Goal: Find specific page/section: Find specific page/section

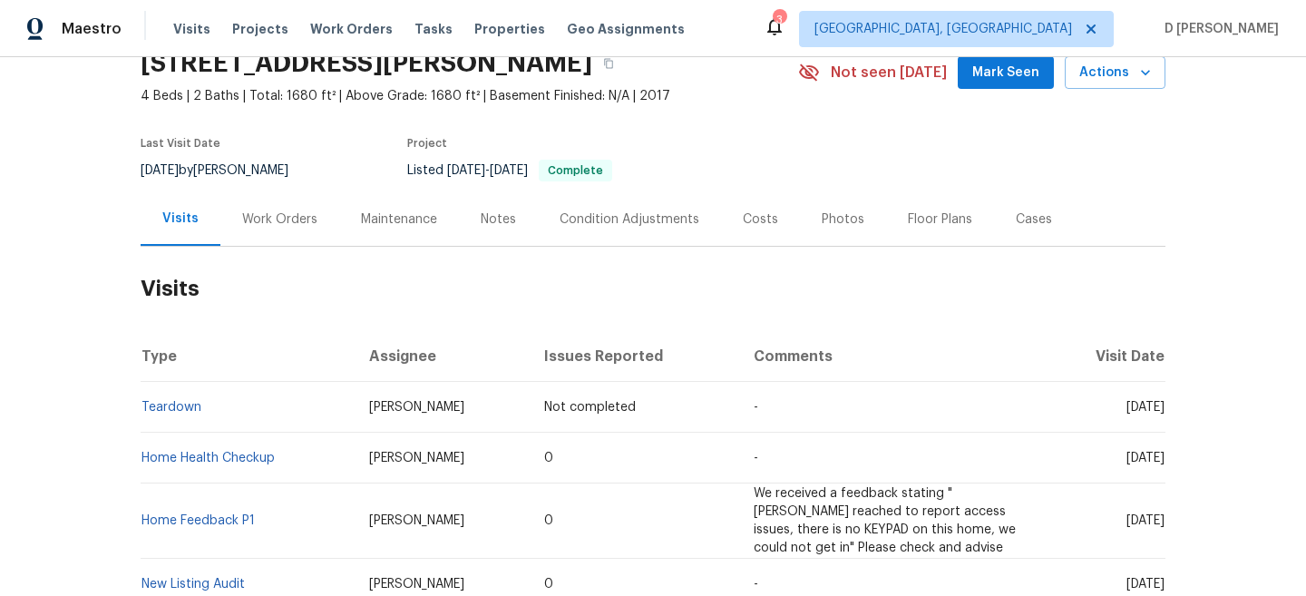
scroll to position [84, 0]
click at [294, 222] on div "Work Orders" at bounding box center [279, 218] width 75 height 18
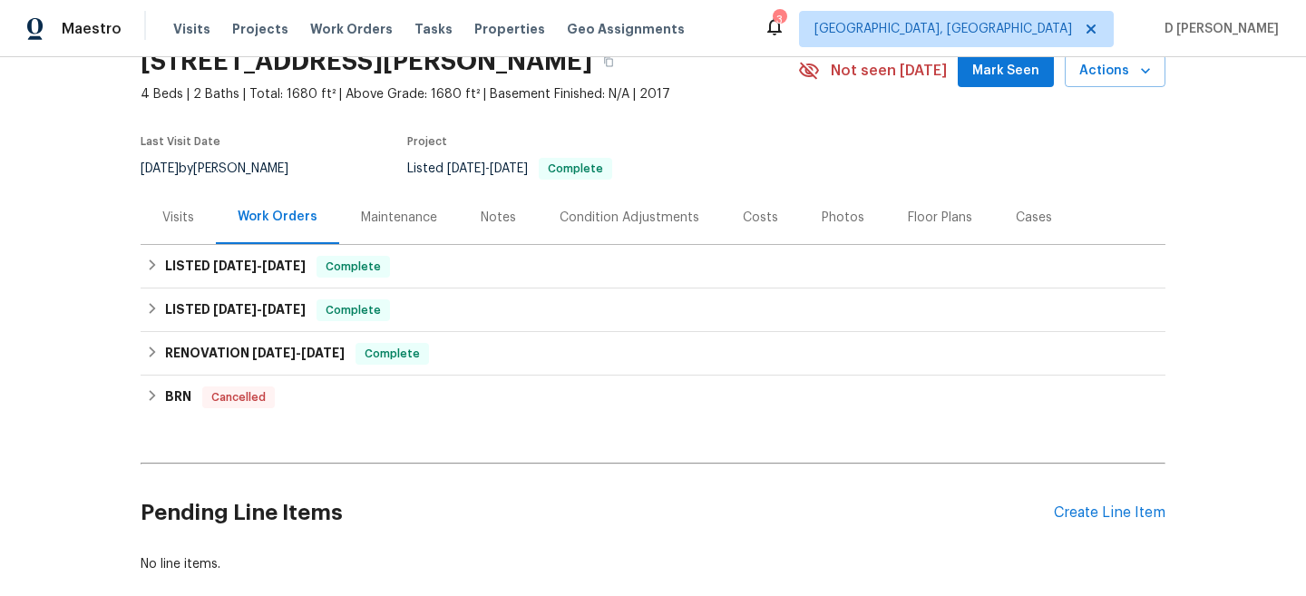
click at [176, 207] on div "Visits" at bounding box center [178, 218] width 75 height 54
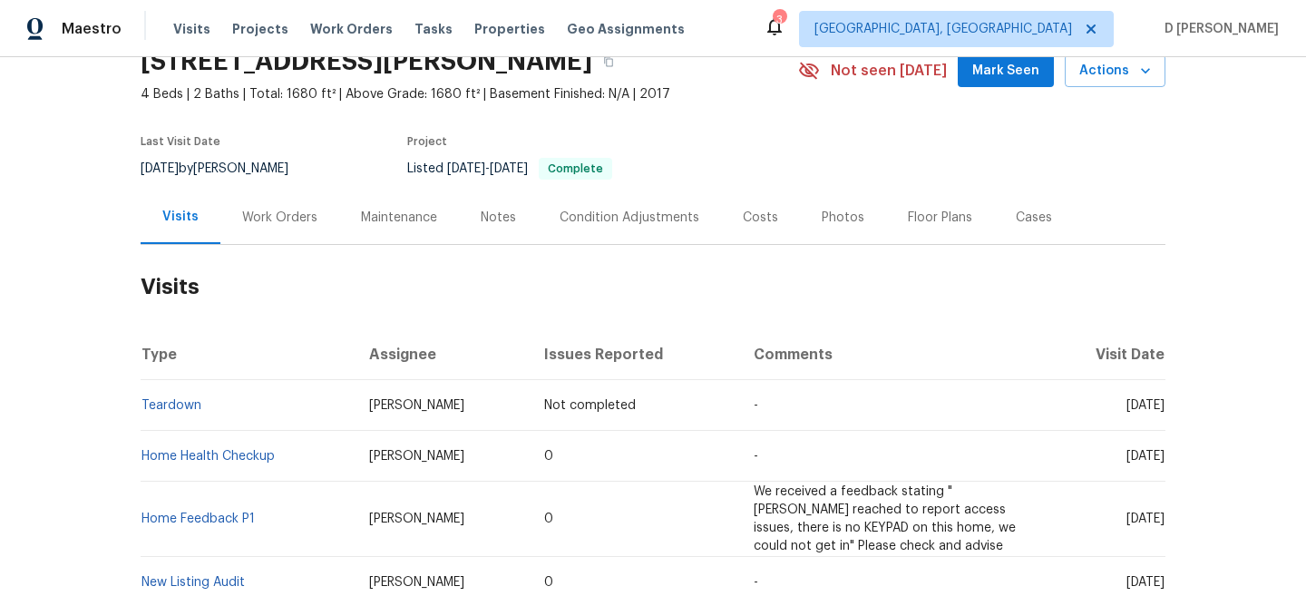
scroll to position [143, 0]
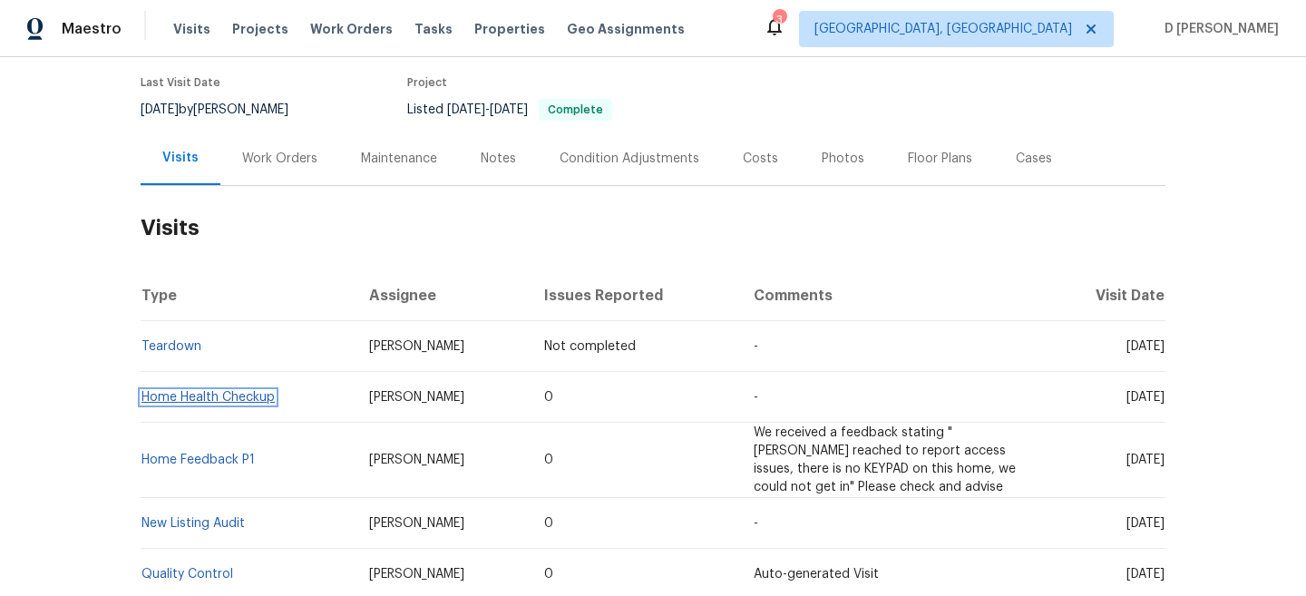
click at [230, 399] on link "Home Health Checkup" at bounding box center [208, 397] width 133 height 13
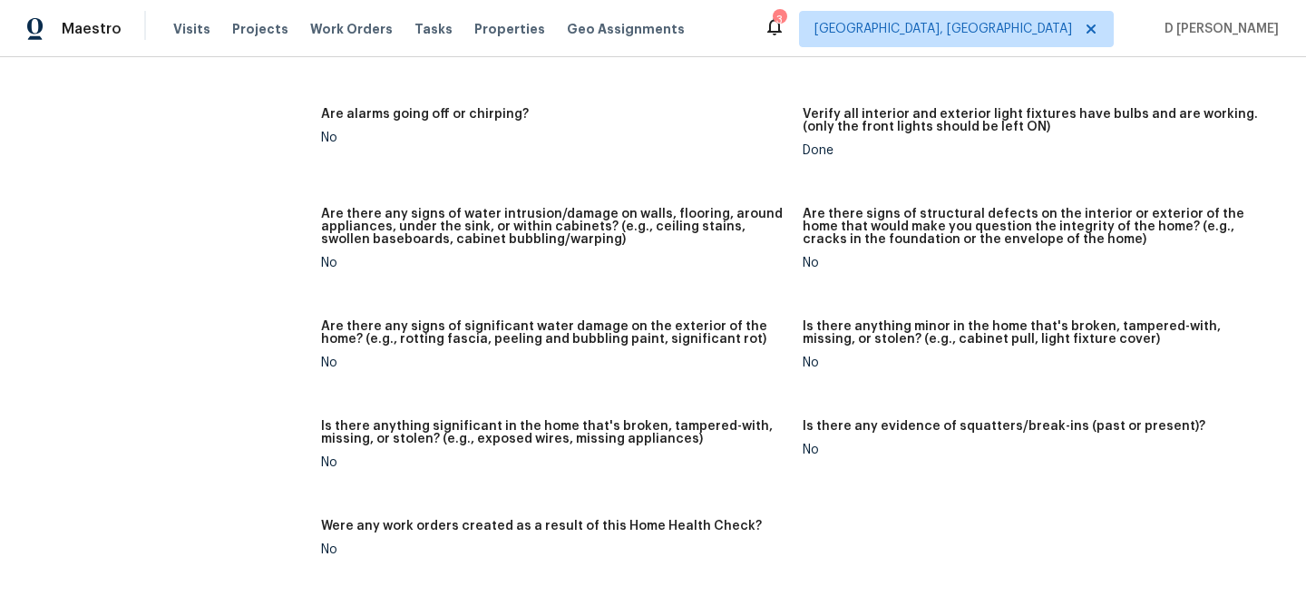
scroll to position [102, 0]
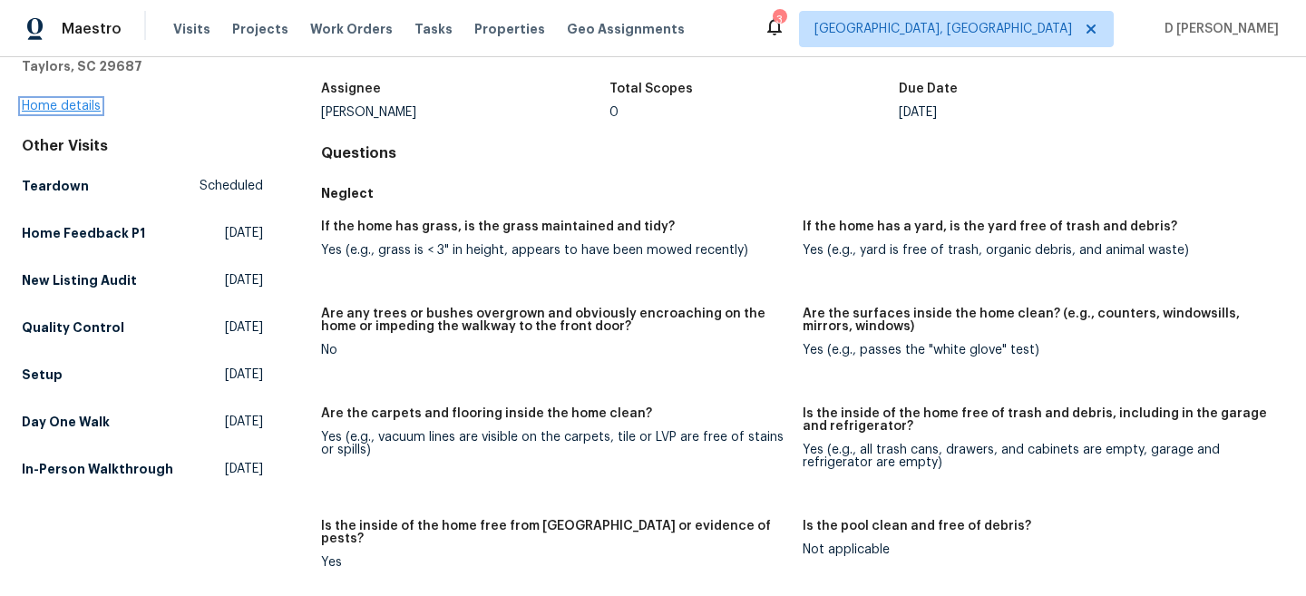
click at [86, 102] on link "Home details" at bounding box center [61, 106] width 79 height 13
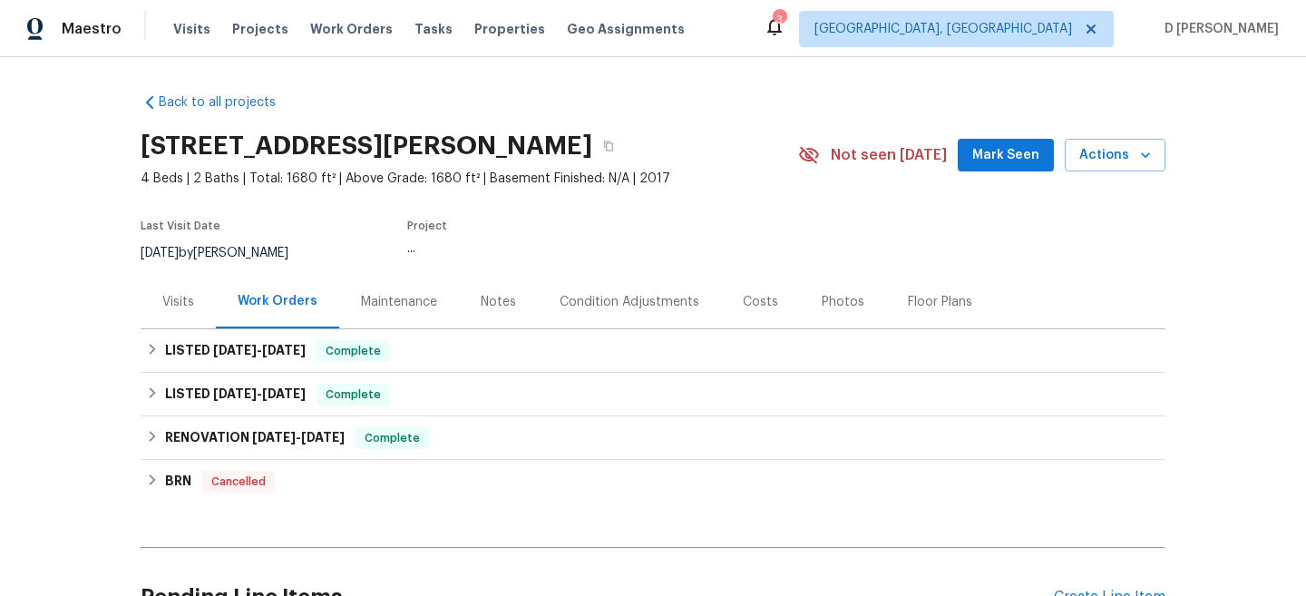
click at [174, 291] on div "Visits" at bounding box center [178, 302] width 75 height 54
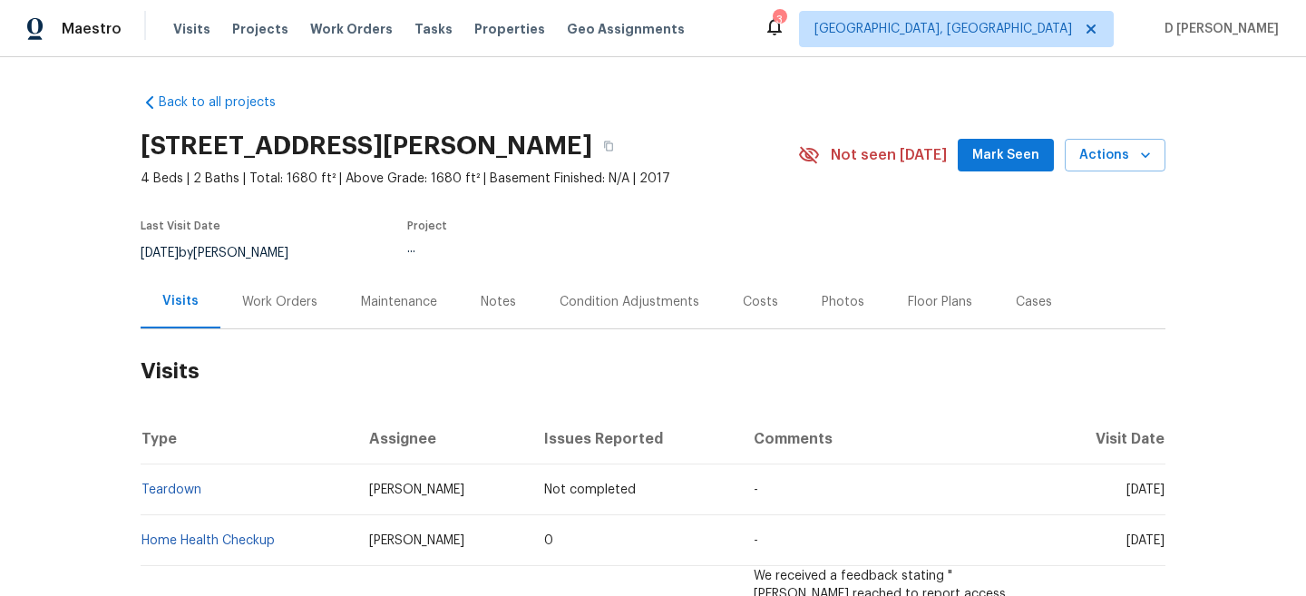
scroll to position [107, 0]
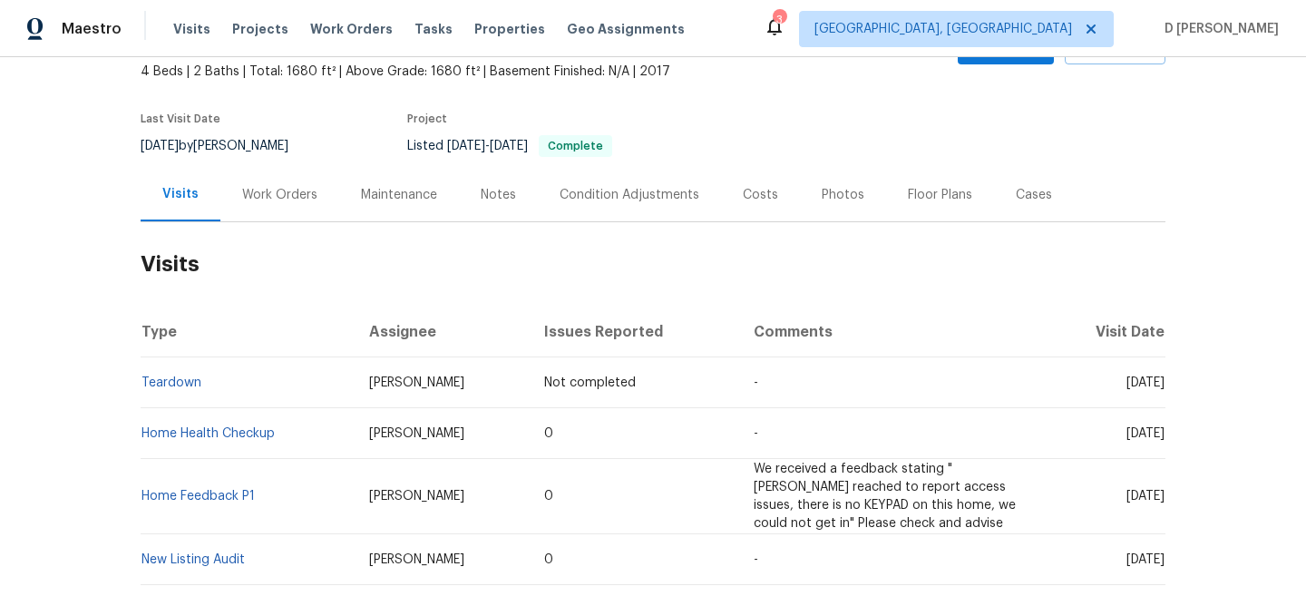
drag, startPoint x: 1092, startPoint y: 435, endPoint x: 1132, endPoint y: 435, distance: 39.9
click at [1132, 435] on span "[DATE]" at bounding box center [1146, 433] width 38 height 13
copy span "[DATE]"
drag, startPoint x: 285, startPoint y: 434, endPoint x: 144, endPoint y: 433, distance: 140.6
click at [144, 433] on td "Home Health Checkup" at bounding box center [248, 433] width 214 height 51
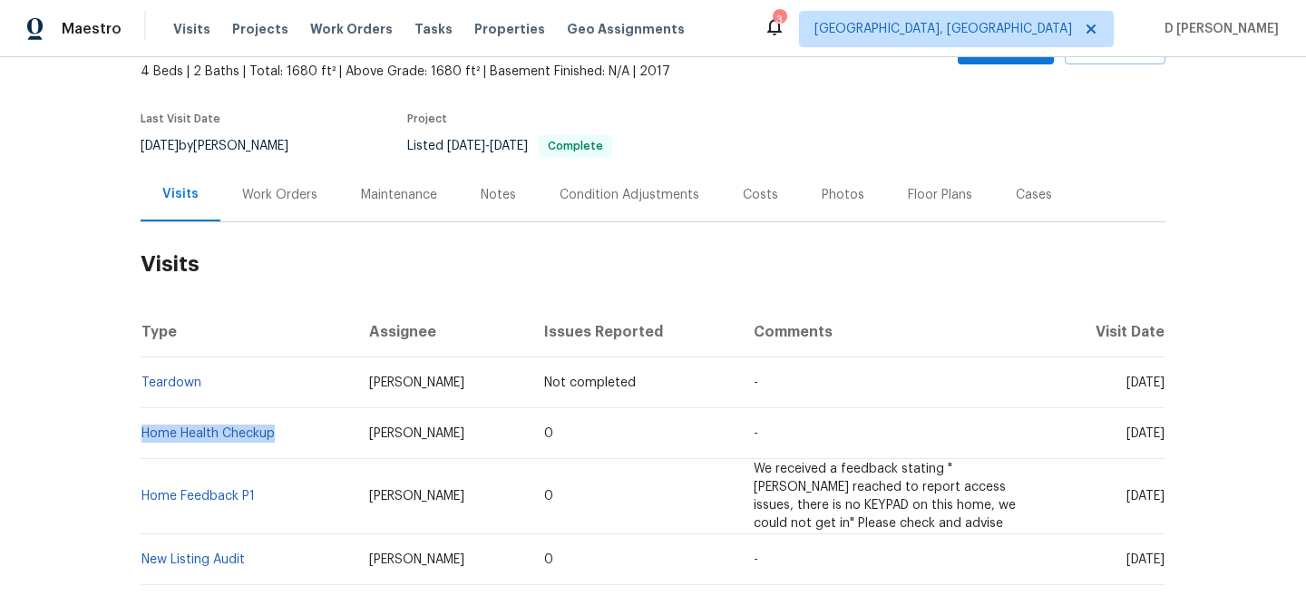
copy link "Home Health Checkup"
